Goal: Book appointment/travel/reservation

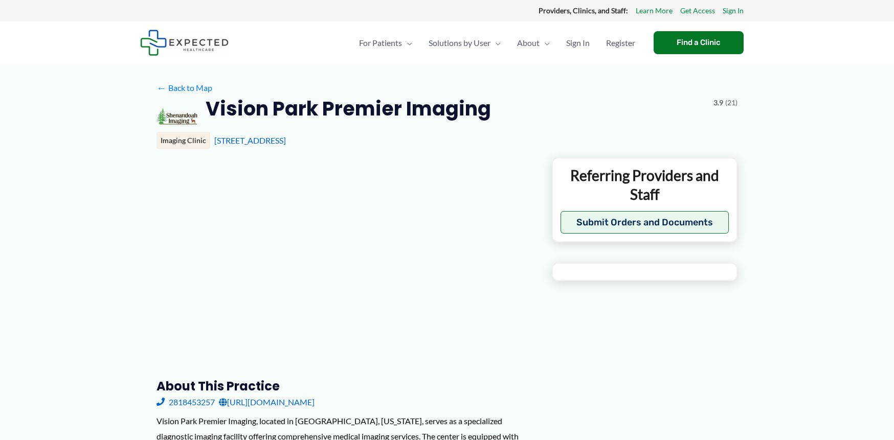
type input "**********"
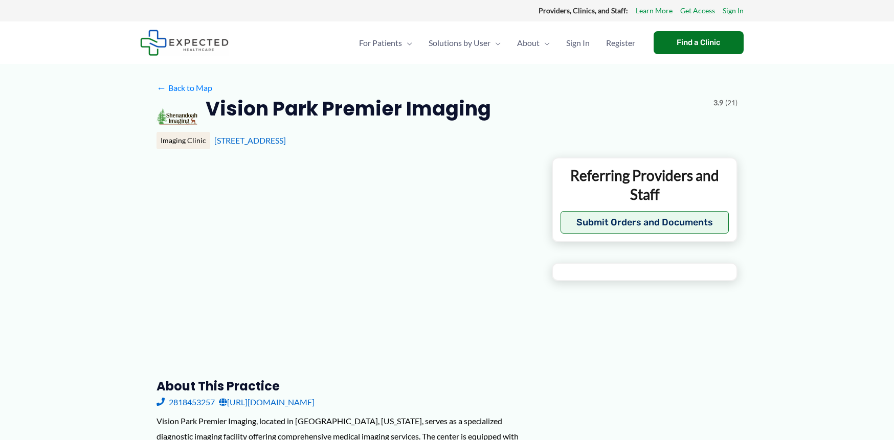
type input "**********"
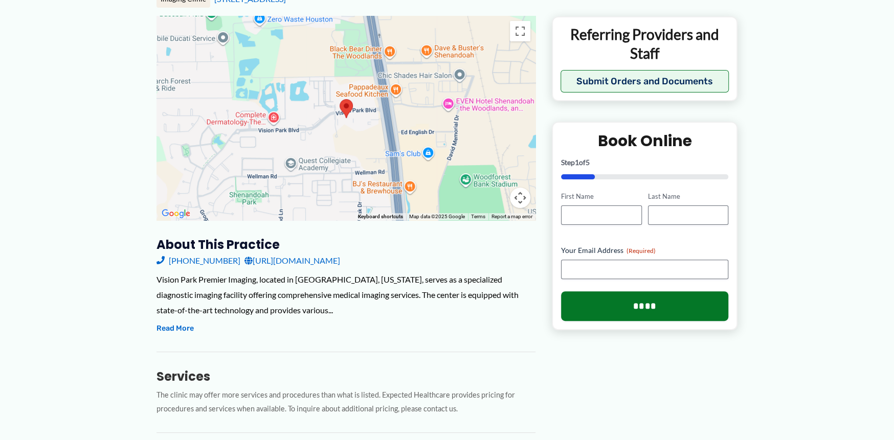
scroll to position [153, 0]
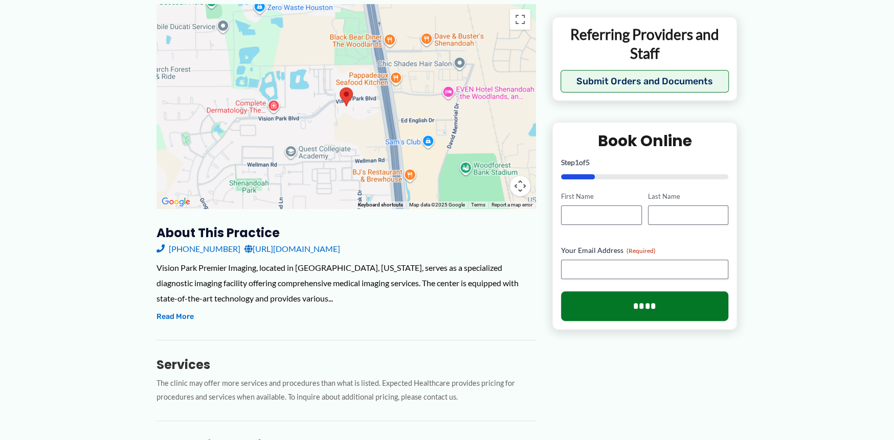
click at [286, 251] on link "[URL][DOMAIN_NAME]" at bounding box center [293, 248] width 96 height 15
